Goal: Task Accomplishment & Management: Complete application form

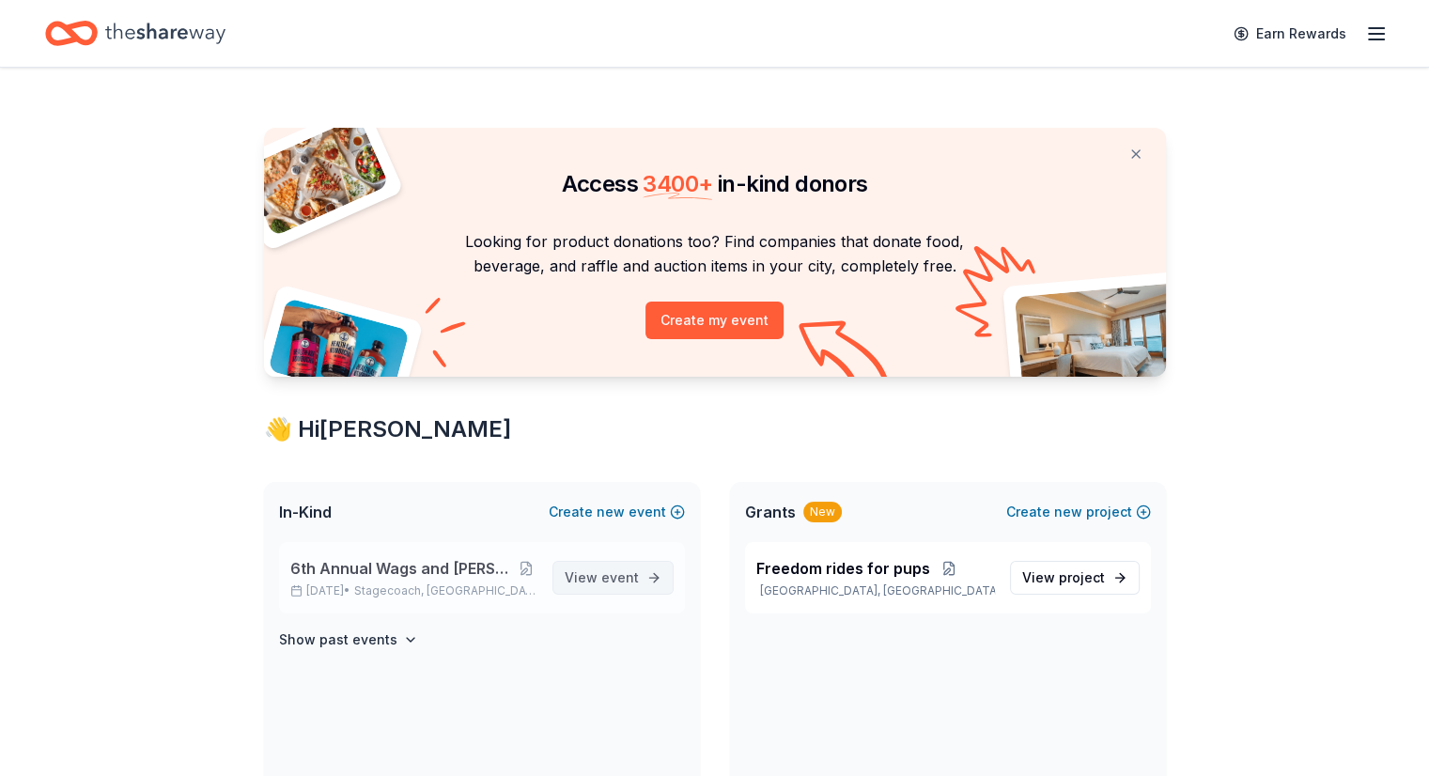
click at [594, 572] on span "View event" at bounding box center [602, 578] width 74 height 23
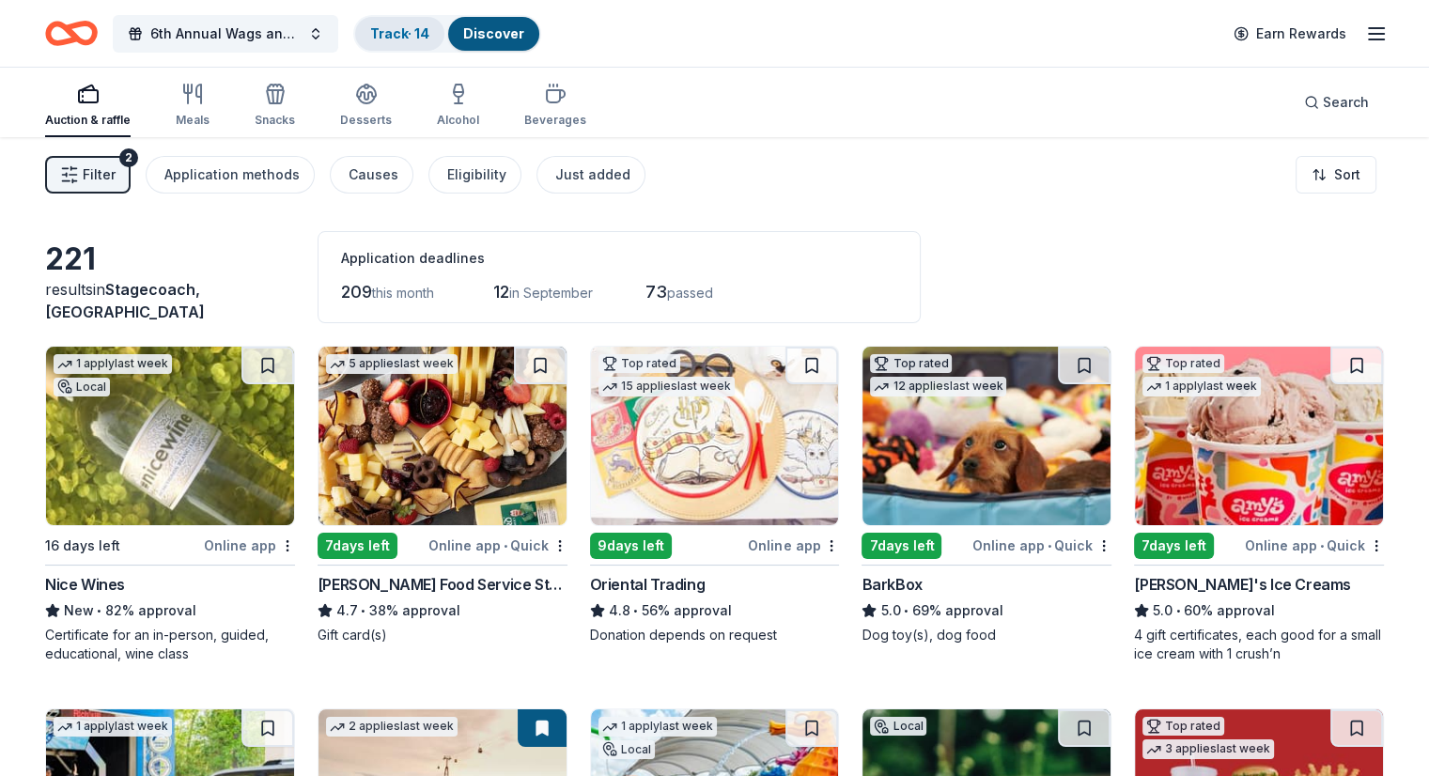
click at [426, 43] on div "Track · 14" at bounding box center [399, 34] width 89 height 34
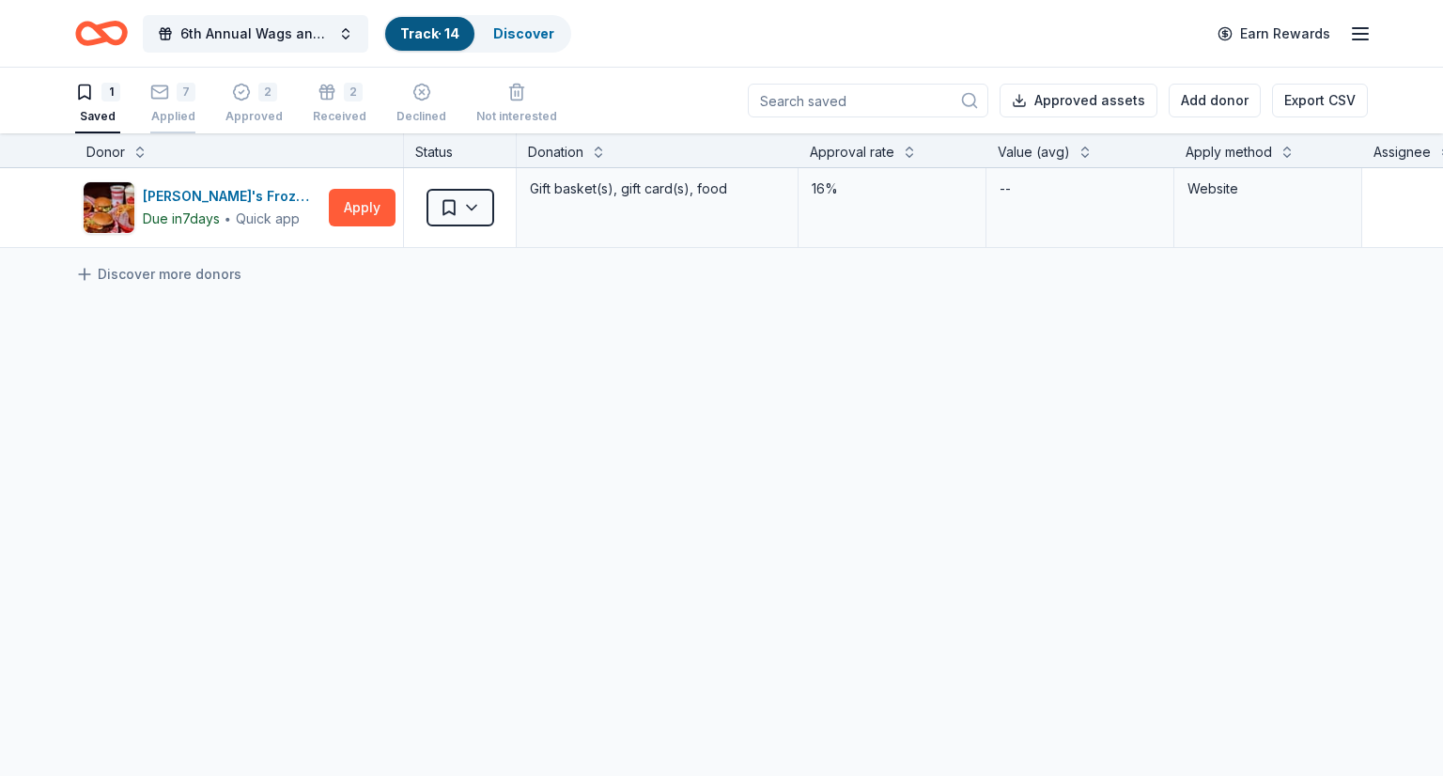
click at [171, 103] on div "7 Applied" at bounding box center [172, 103] width 45 height 41
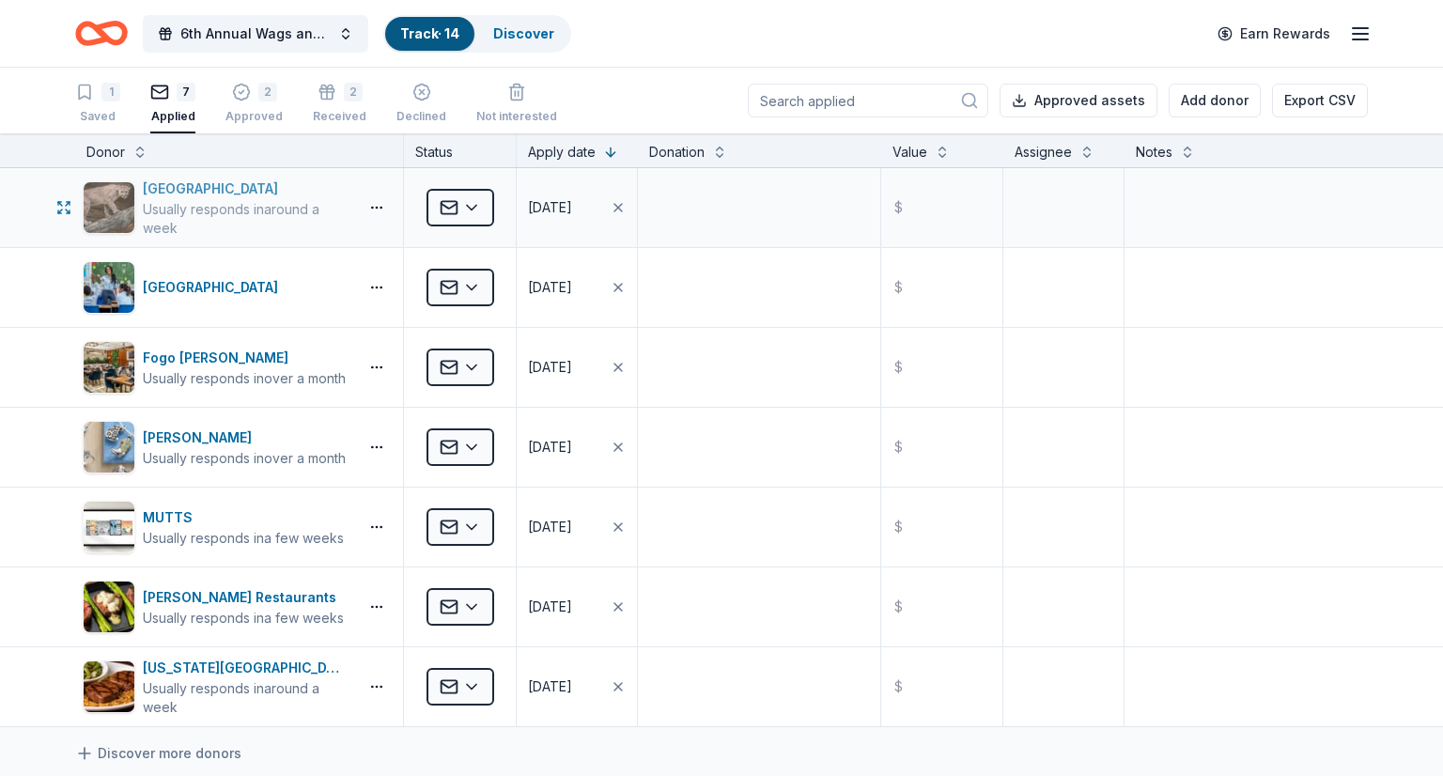
click at [227, 184] on div "[GEOGRAPHIC_DATA]" at bounding box center [247, 189] width 208 height 23
click at [613, 206] on icon "button" at bounding box center [618, 207] width 15 height 15
click at [533, 212] on div "button" at bounding box center [539, 207] width 23 height 25
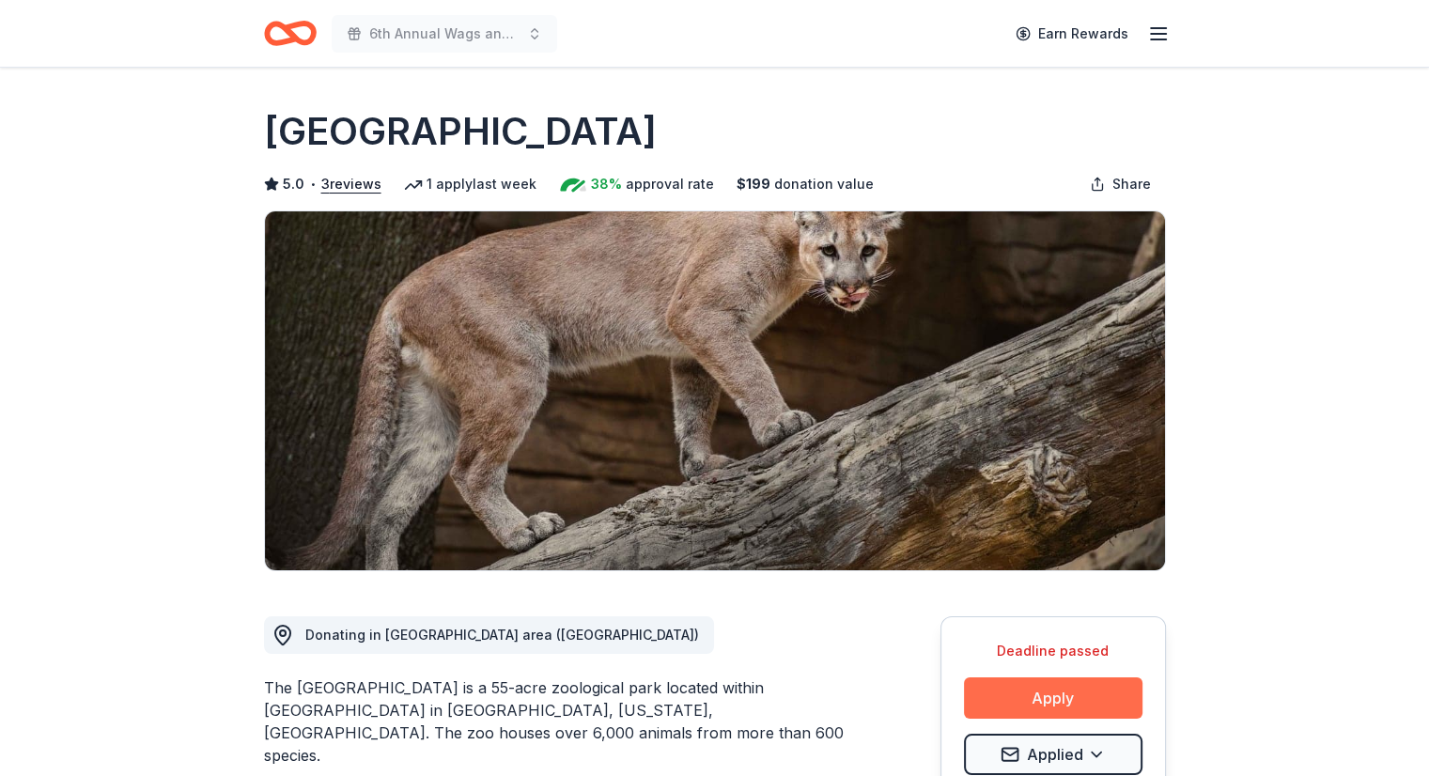
click at [1094, 693] on button "Apply" at bounding box center [1053, 698] width 179 height 41
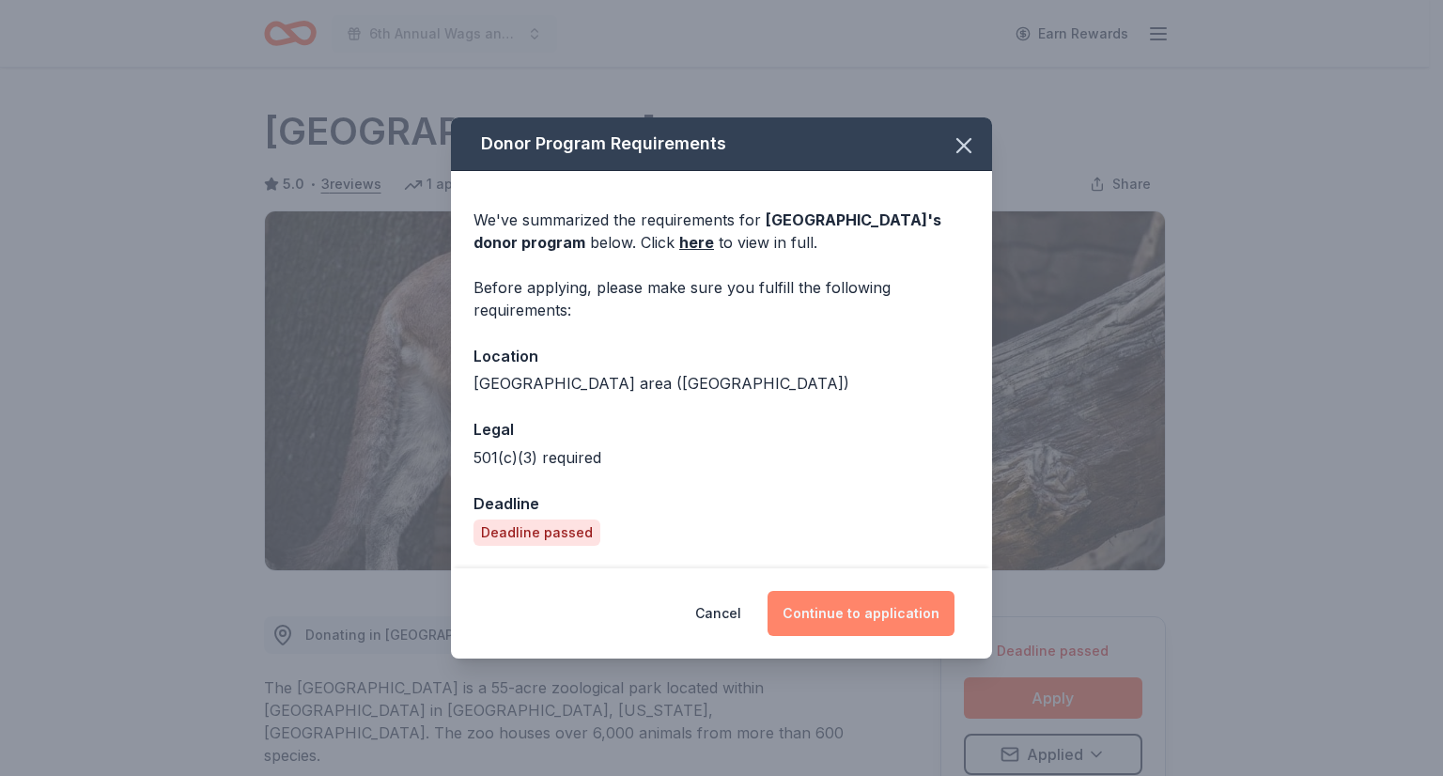
click at [852, 615] on button "Continue to application" at bounding box center [861, 613] width 187 height 45
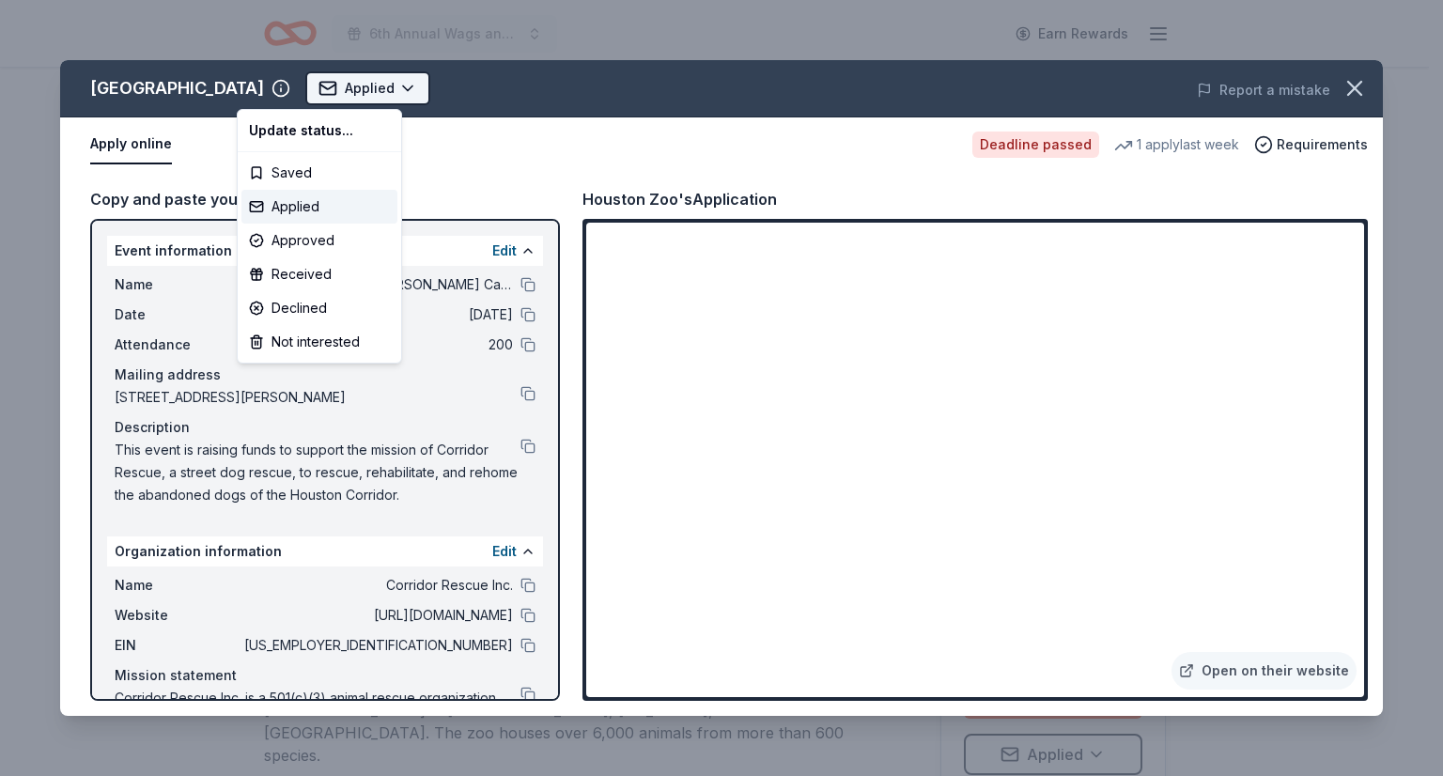
click at [288, 84] on html "6th Annual Wags and [PERSON_NAME] Casino Night Earn Rewards Deadline passed Sha…" at bounding box center [721, 388] width 1443 height 776
click at [295, 215] on div "Applied" at bounding box center [319, 207] width 156 height 34
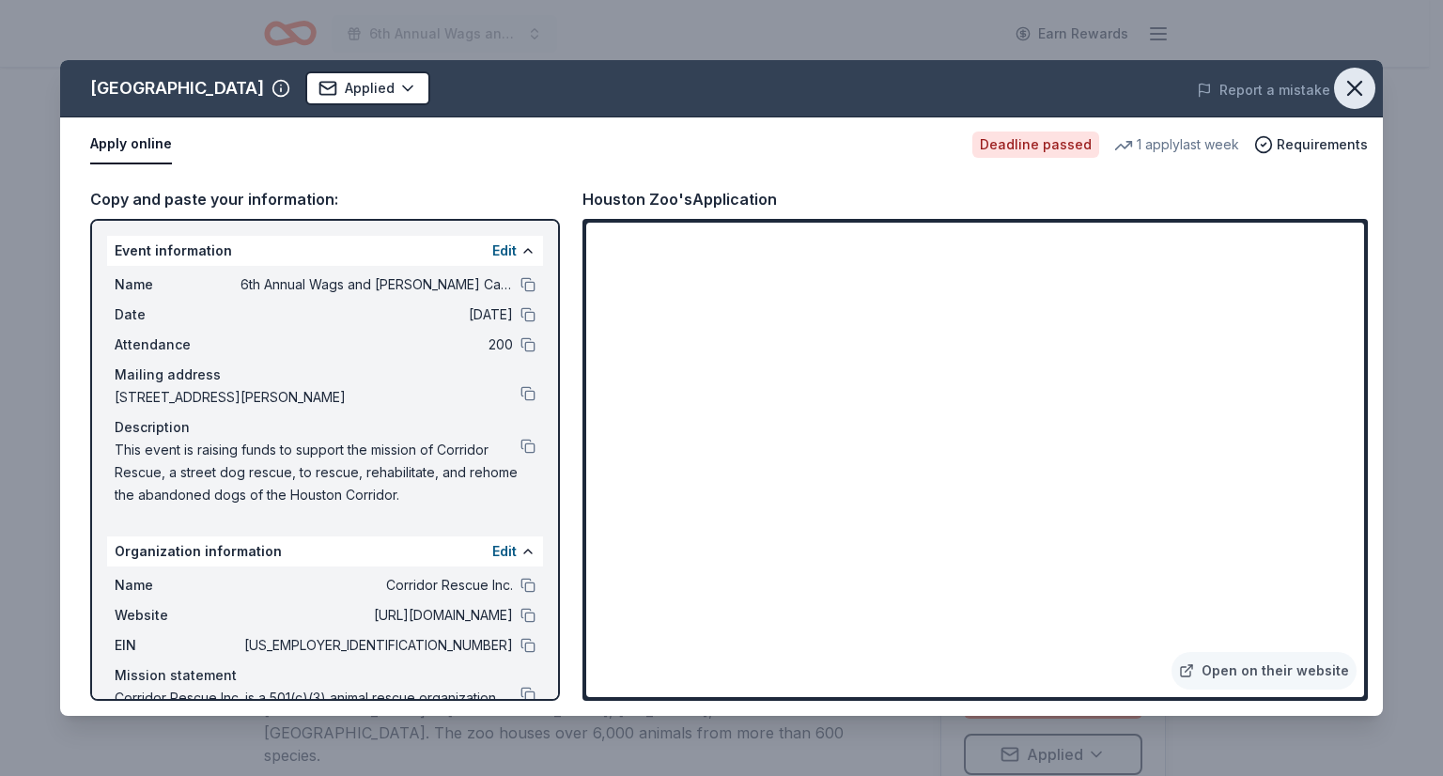
click at [1355, 83] on icon "button" at bounding box center [1355, 88] width 26 height 26
